Goal: Browse casually

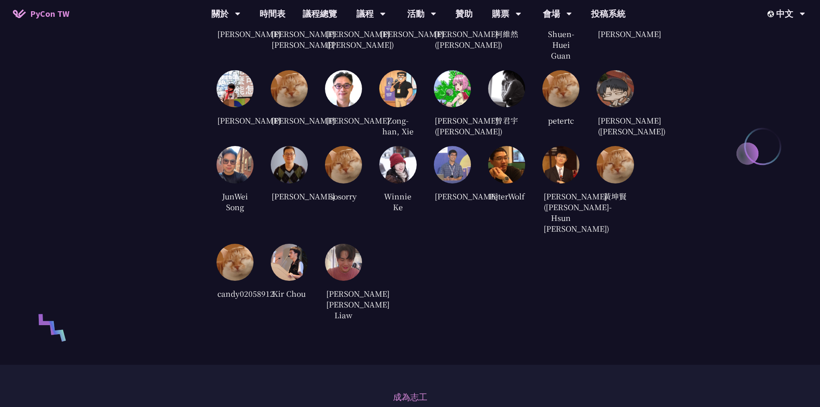
scroll to position [1808, 0]
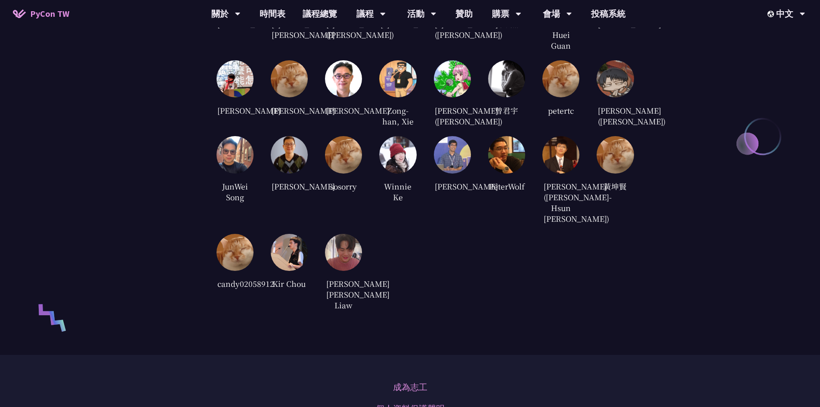
click at [351, 271] on img at bounding box center [343, 252] width 37 height 37
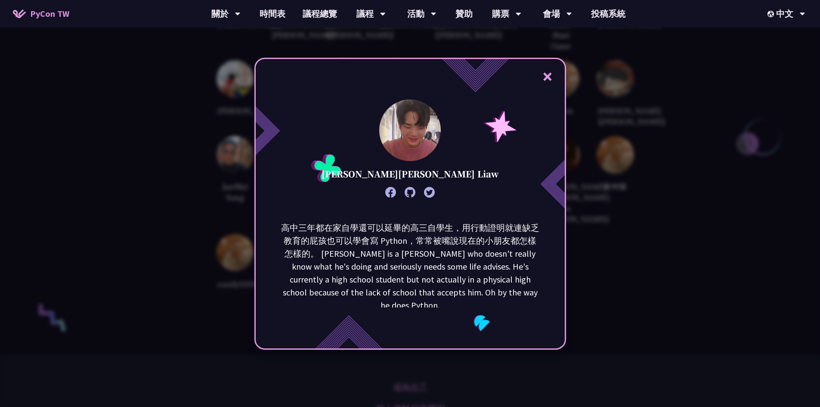
click at [556, 79] on button "×" at bounding box center [548, 76] width 26 height 26
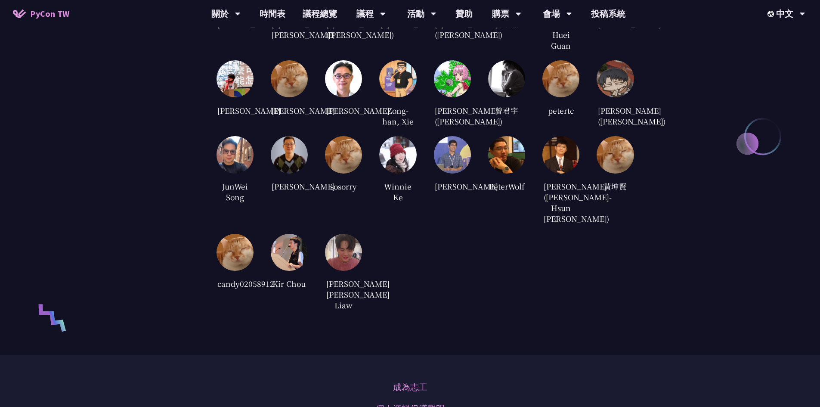
click at [399, 173] on img at bounding box center [397, 154] width 37 height 37
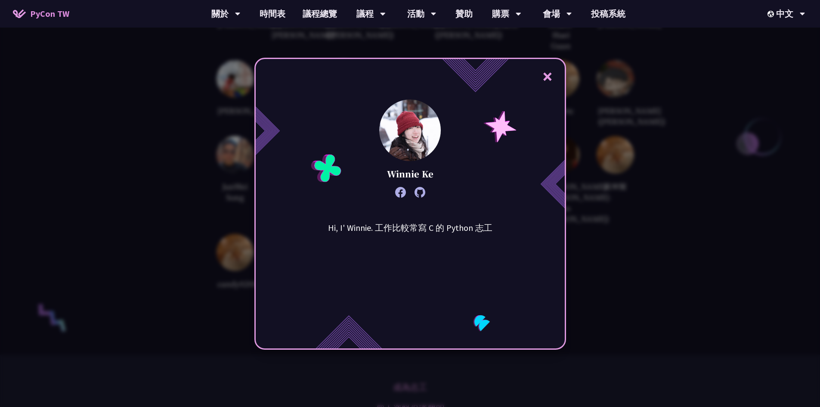
click at [549, 78] on button "×" at bounding box center [548, 76] width 26 height 26
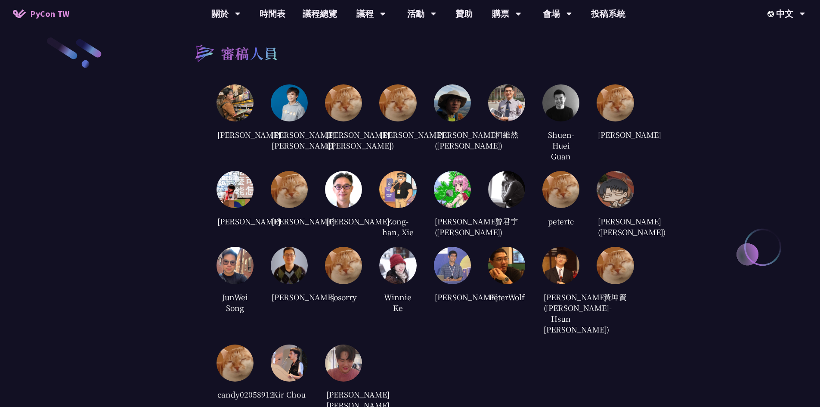
scroll to position [1679, 0]
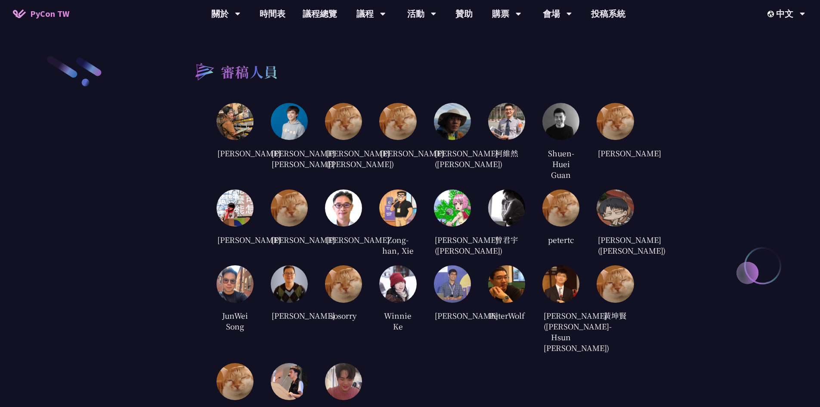
click at [350, 123] on img at bounding box center [343, 121] width 37 height 37
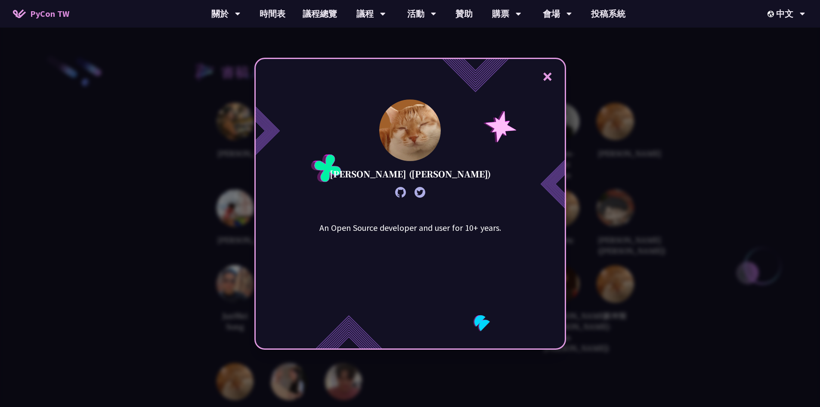
click at [553, 76] on button "×" at bounding box center [548, 76] width 26 height 26
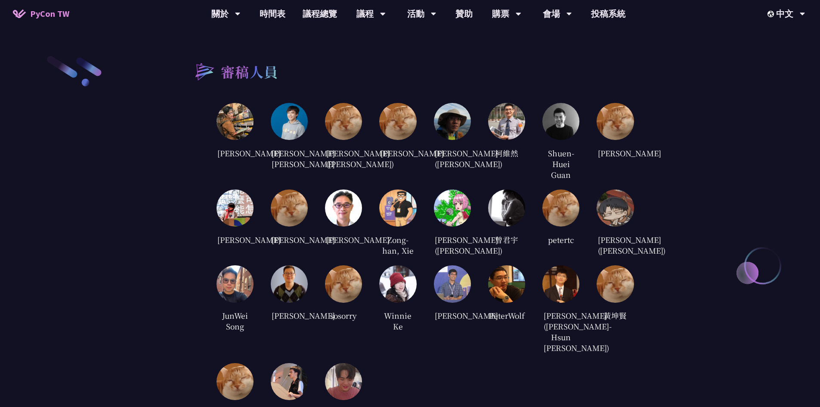
click at [396, 116] on img at bounding box center [397, 121] width 37 height 37
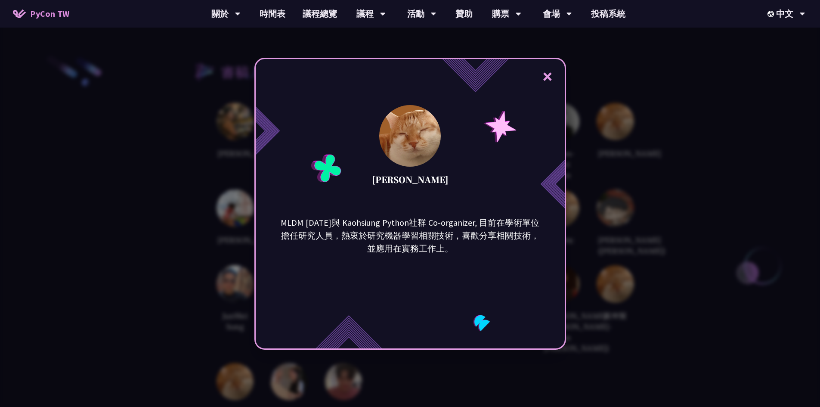
click at [551, 78] on button "×" at bounding box center [548, 76] width 26 height 26
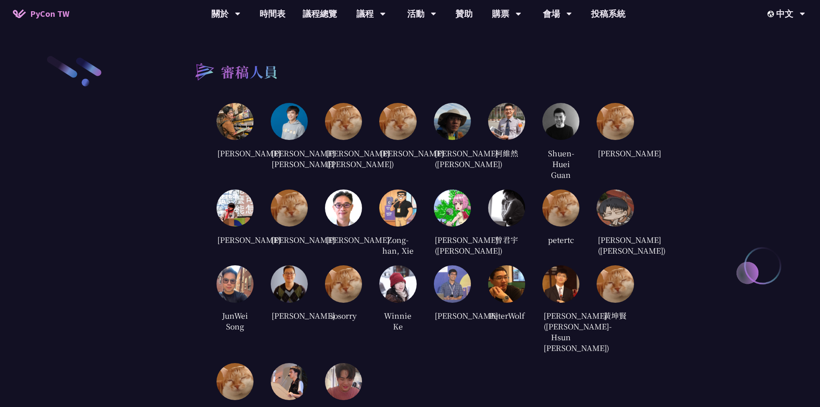
click at [249, 210] on img at bounding box center [235, 207] width 37 height 37
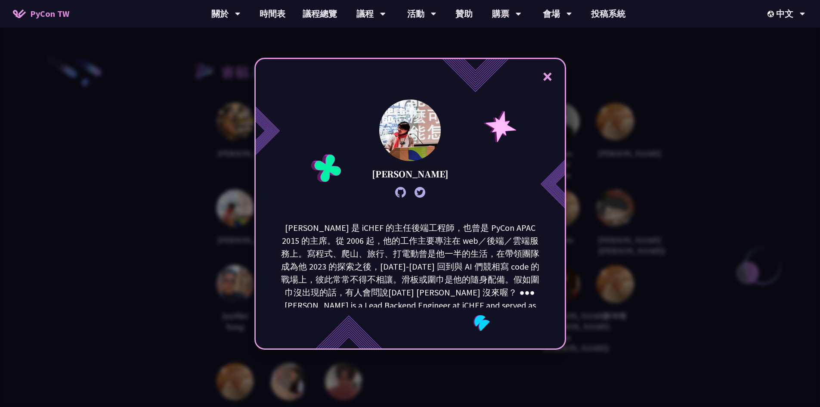
click at [551, 78] on button "×" at bounding box center [548, 76] width 26 height 26
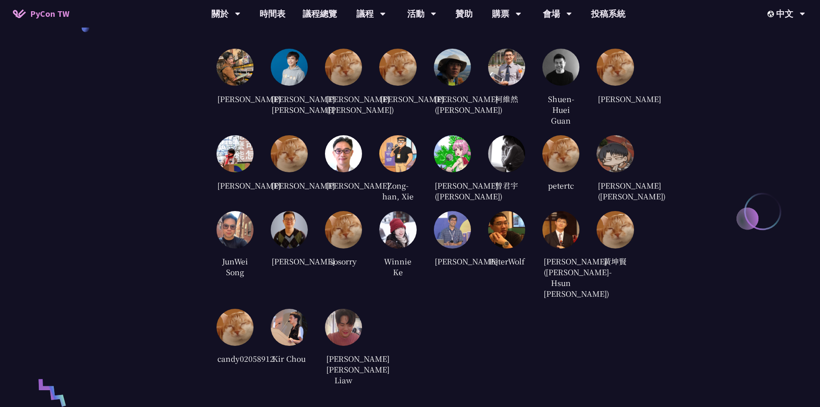
scroll to position [1765, 0]
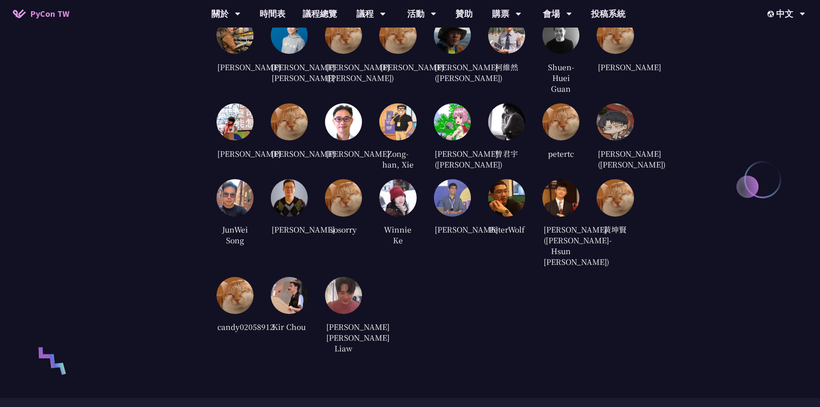
click at [455, 216] on img at bounding box center [452, 197] width 37 height 37
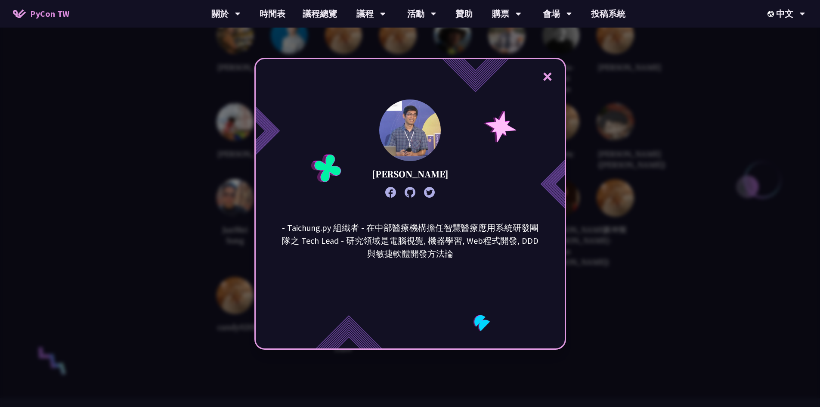
click at [557, 74] on button "×" at bounding box center [548, 76] width 26 height 26
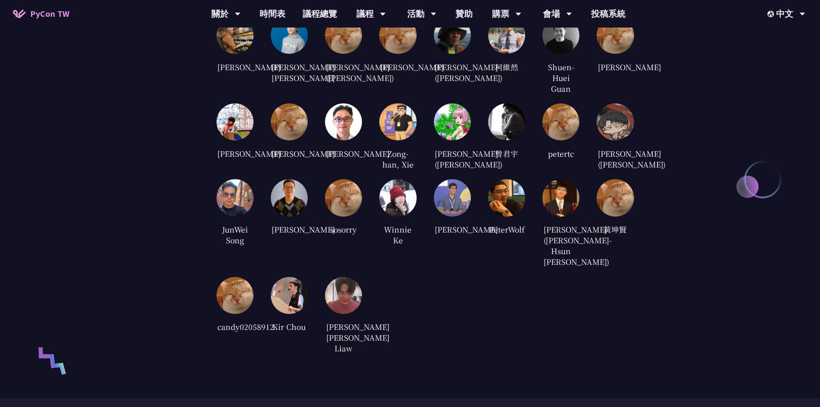
click at [356, 216] on img at bounding box center [343, 197] width 37 height 37
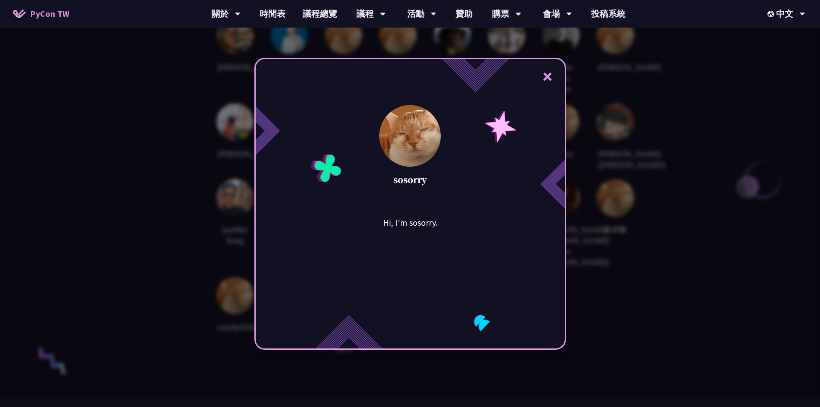
click at [544, 72] on button "×" at bounding box center [548, 76] width 26 height 26
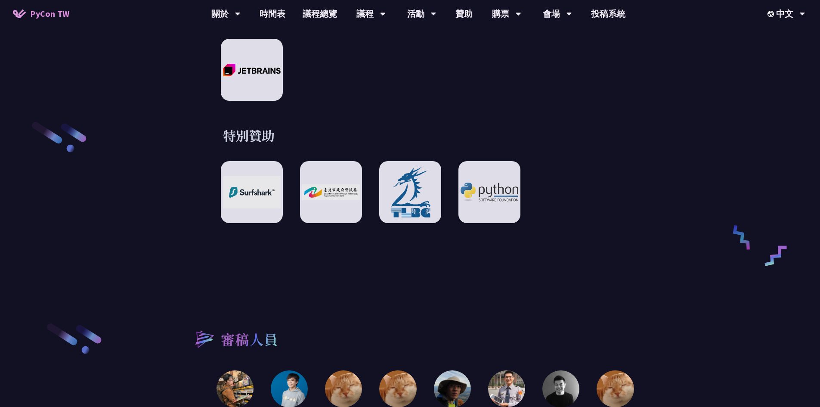
scroll to position [1420, 0]
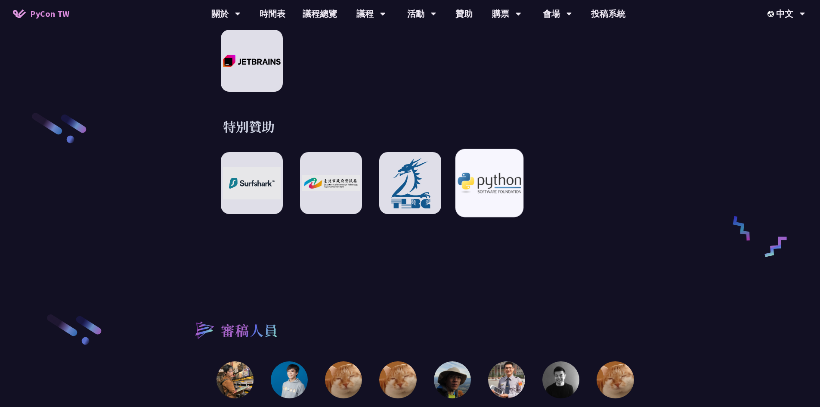
click at [506, 187] on div at bounding box center [489, 183] width 68 height 68
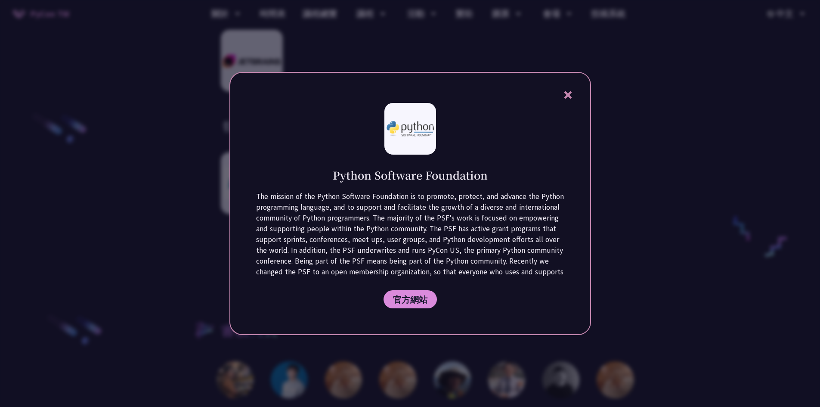
click at [571, 92] on icon at bounding box center [568, 95] width 11 height 11
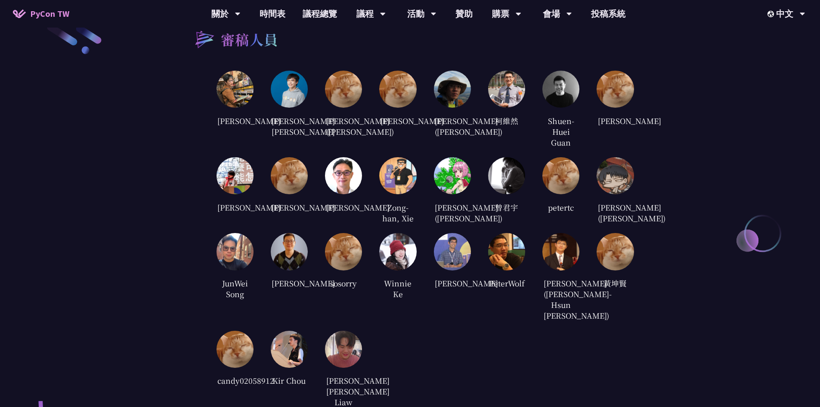
scroll to position [1722, 0]
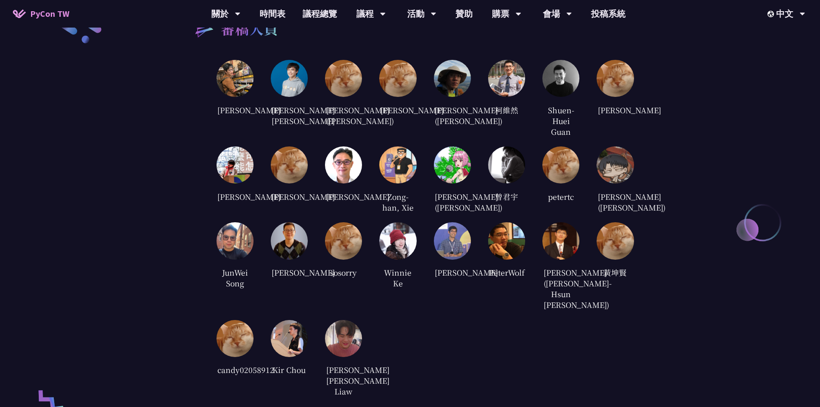
click at [299, 357] on img at bounding box center [289, 338] width 37 height 37
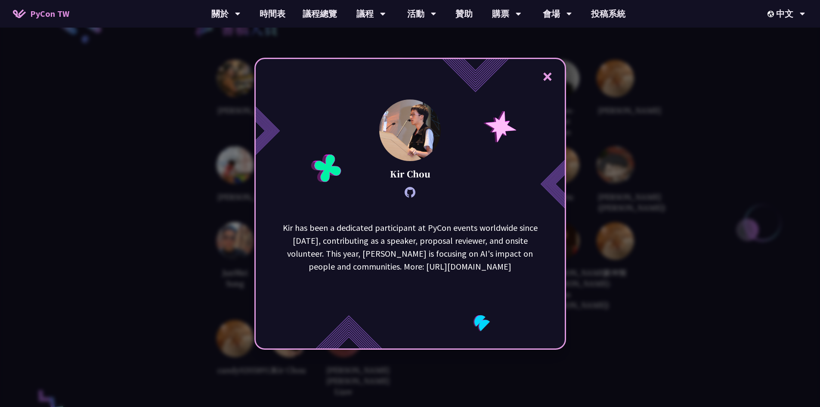
drag, startPoint x: 548, startPoint y: 76, endPoint x: 543, endPoint y: 87, distance: 11.4
click at [548, 76] on button "×" at bounding box center [548, 76] width 26 height 26
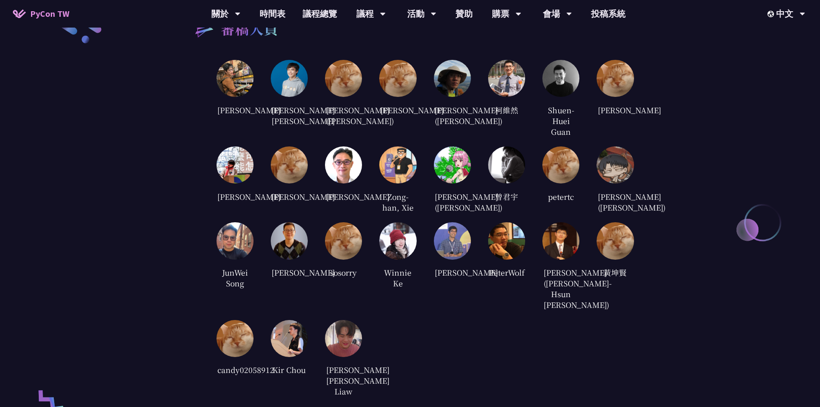
click at [333, 351] on img at bounding box center [343, 338] width 37 height 37
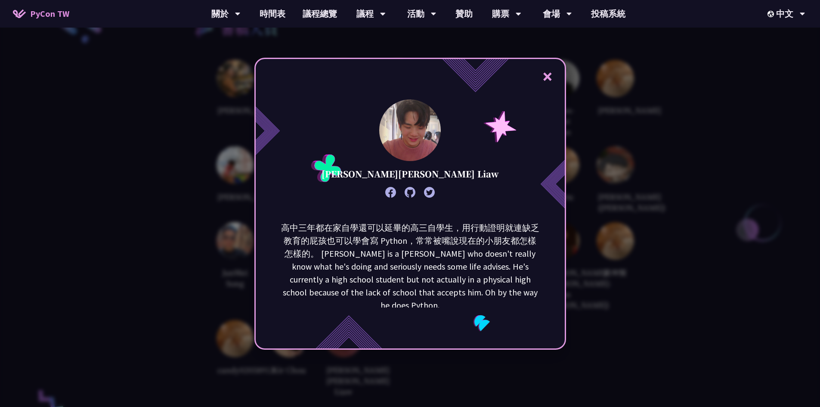
click at [553, 76] on button "×" at bounding box center [548, 76] width 26 height 26
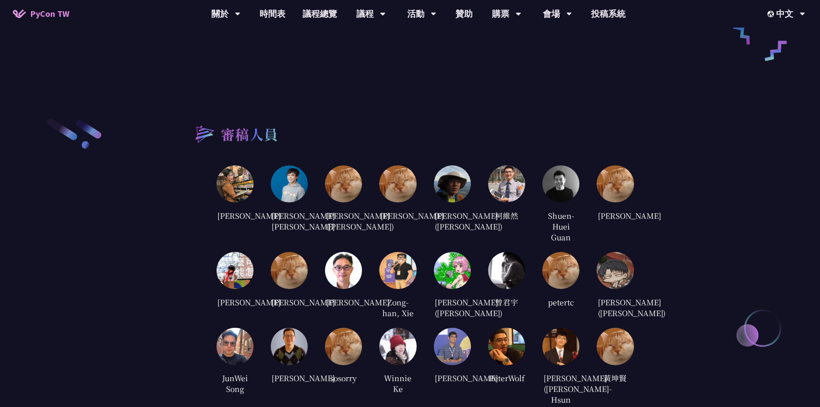
scroll to position [1593, 0]
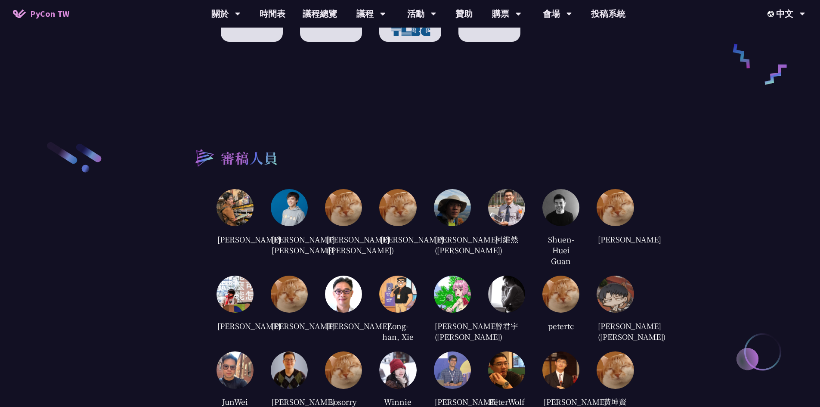
click at [472, 192] on div "[PERSON_NAME] [PERSON_NAME] [PERSON_NAME] [PERSON_NAME] ([PERSON_NAME]) [PERSON…" at bounding box center [426, 358] width 418 height 338
click at [467, 192] on img at bounding box center [452, 207] width 37 height 37
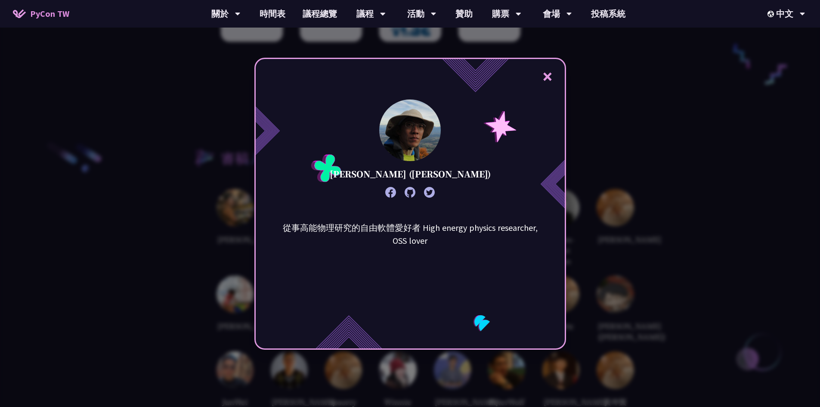
click at [553, 74] on button "×" at bounding box center [548, 76] width 26 height 26
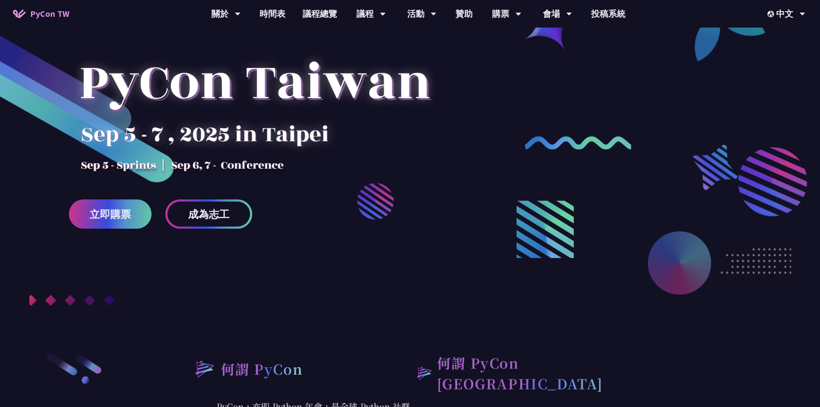
scroll to position [0, 0]
